Goal: Task Accomplishment & Management: Use online tool/utility

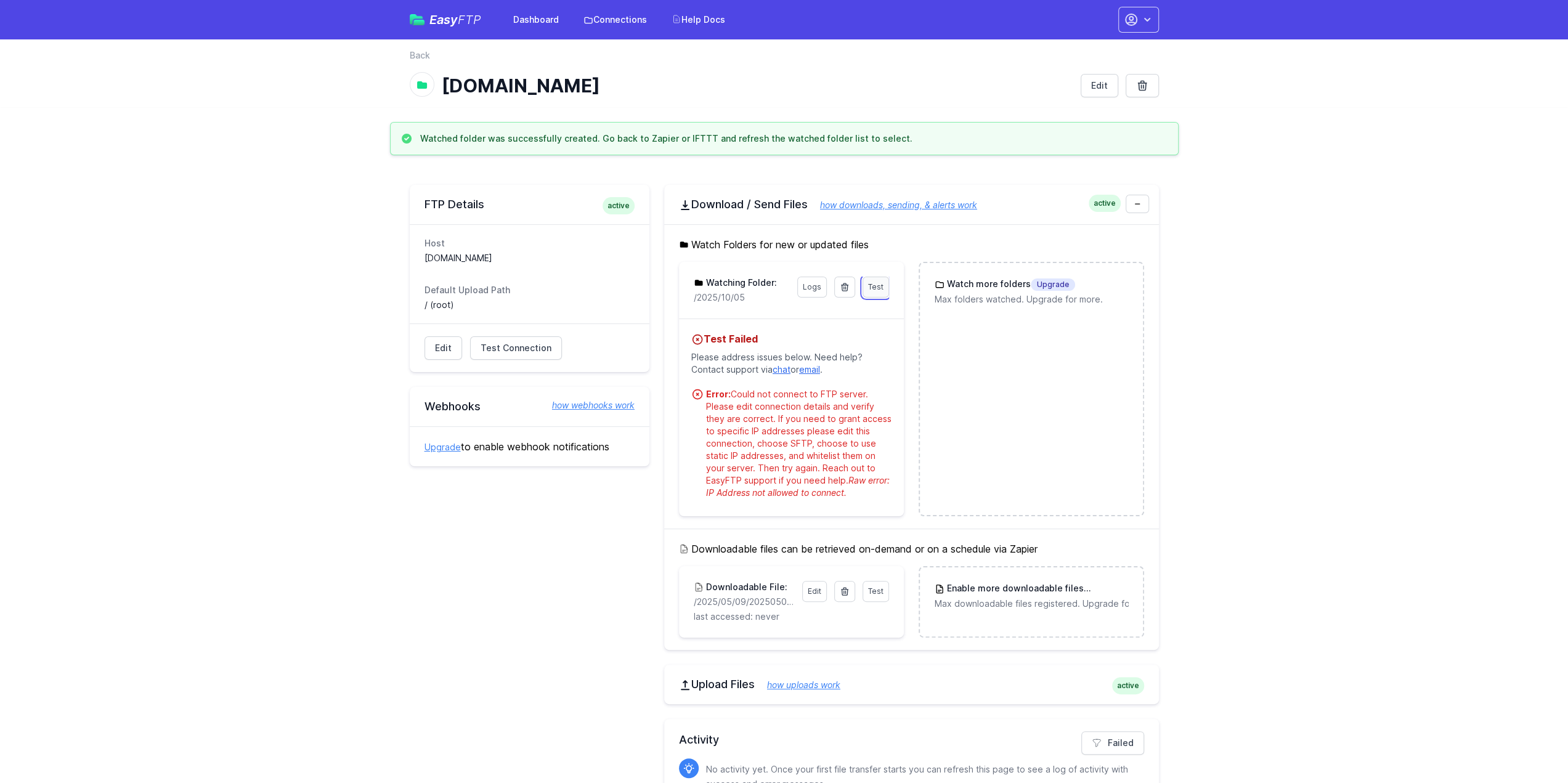
click at [877, 287] on span "Test" at bounding box center [876, 287] width 15 height 9
click at [877, 281] on link "Test" at bounding box center [875, 287] width 26 height 21
click at [872, 285] on span "Test" at bounding box center [876, 287] width 15 height 9
click at [868, 282] on span "Test" at bounding box center [876, 287] width 15 height 9
click at [869, 282] on span "Test" at bounding box center [876, 287] width 15 height 9
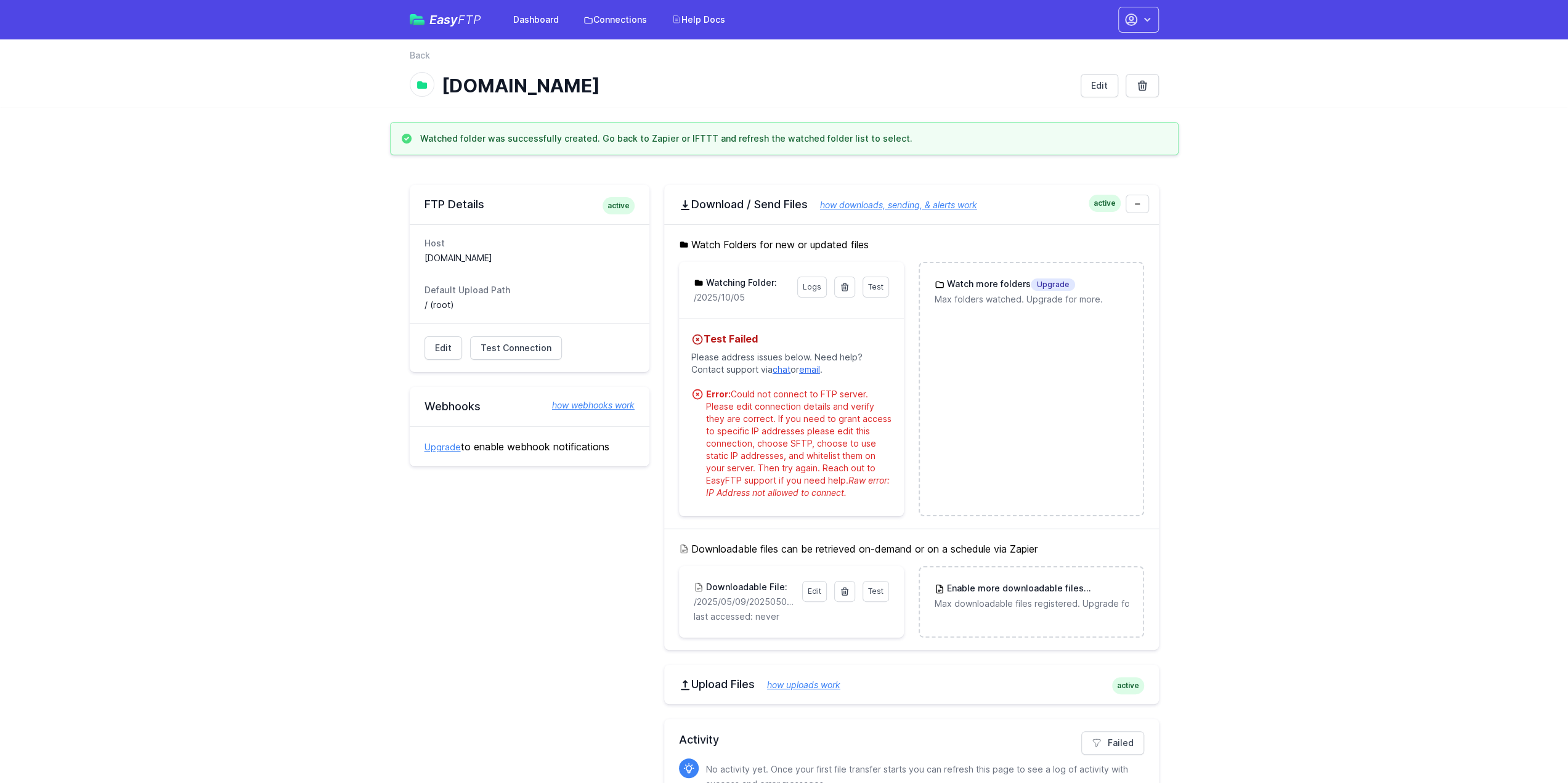
drag, startPoint x: 691, startPoint y: 242, endPoint x: 893, endPoint y: 243, distance: 202.0
click at [893, 243] on h5 "Watch Folders for new or updated files" at bounding box center [911, 244] width 465 height 14
click at [1228, 253] on main "Watched folder was successfully created. Go back to Zapier or IFTTT and refresh…" at bounding box center [784, 485] width 1568 height 726
click at [881, 287] on span "Test" at bounding box center [876, 287] width 15 height 9
drag, startPoint x: 692, startPoint y: 245, endPoint x: 875, endPoint y: 242, distance: 183.0
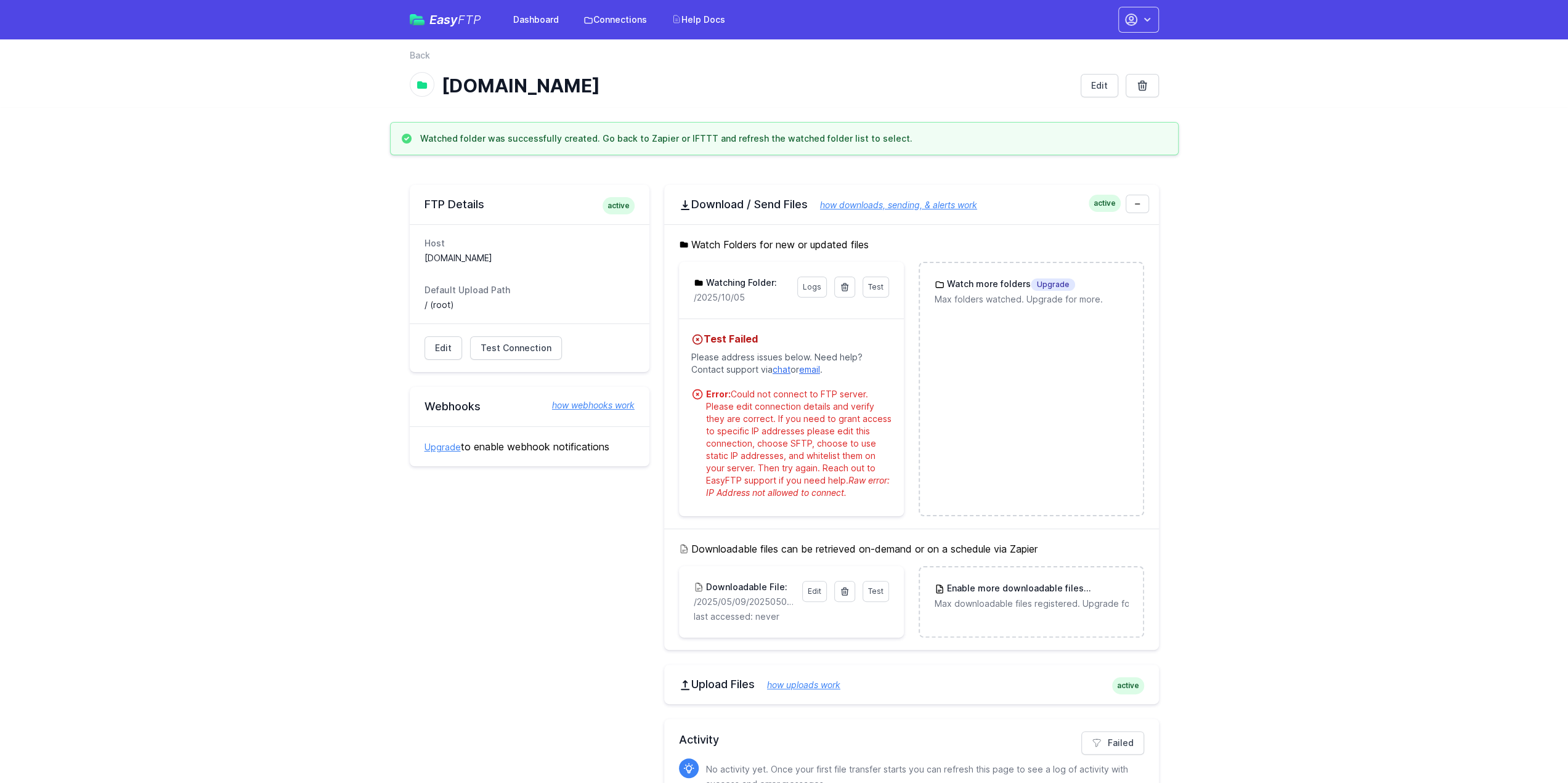
click at [875, 242] on h5 "Watch Folders for new or updated files" at bounding box center [911, 244] width 465 height 14
drag, startPoint x: 862, startPoint y: 242, endPoint x: 694, endPoint y: 243, distance: 168.0
click at [694, 243] on h5 "Watch Folders for new or updated files" at bounding box center [911, 244] width 465 height 14
click at [1308, 278] on main "Watched folder was successfully created. Go back to Zapier or IFTTT and refresh…" at bounding box center [784, 485] width 1568 height 726
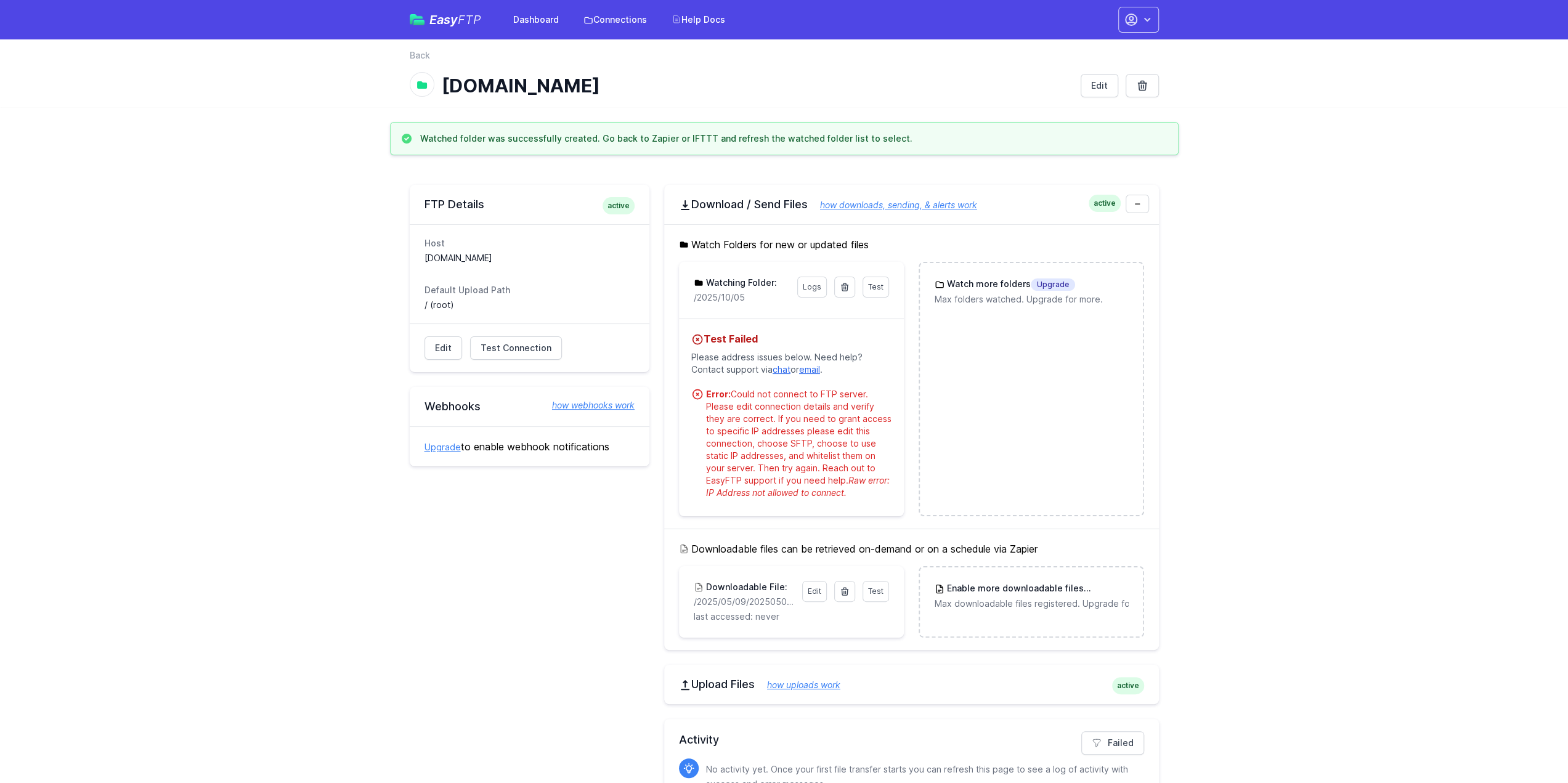
drag, startPoint x: 851, startPoint y: 492, endPoint x: 692, endPoint y: 239, distance: 298.8
click at [692, 239] on div "Watch Folders for new or updated files Test Logs Watching Folder: /2025/10/05 T…" at bounding box center [911, 376] width 494 height 304
click at [1441, 370] on main "Watched folder was successfully created. Go back to Zapier or IFTTT and refresh…" at bounding box center [784, 485] width 1568 height 726
